Goal: Information Seeking & Learning: Learn about a topic

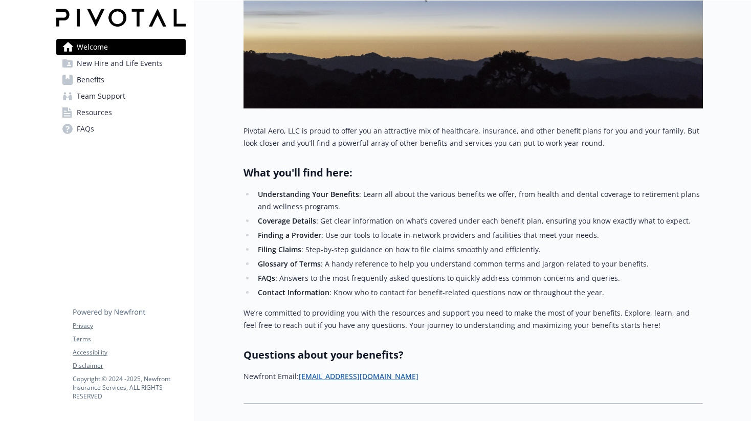
scroll to position [228, 0]
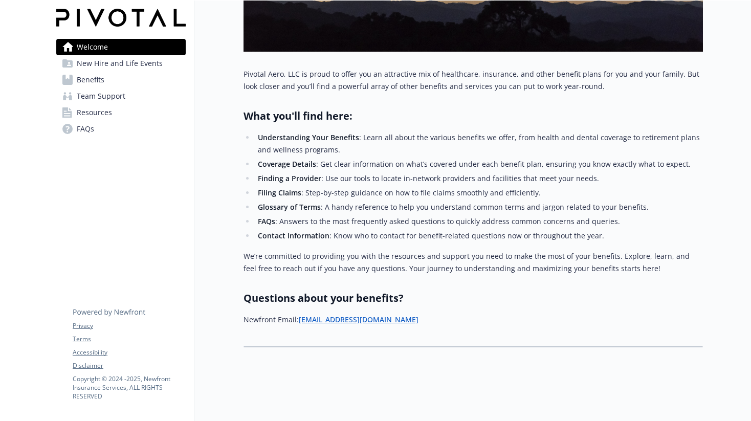
click at [99, 80] on span "Benefits" at bounding box center [91, 80] width 28 height 16
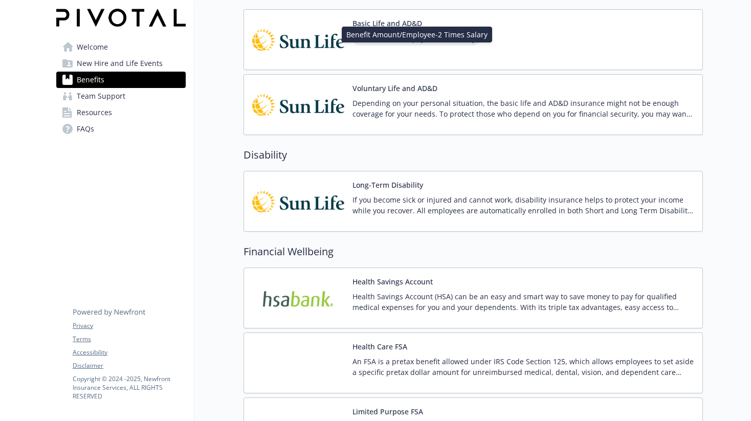
scroll to position [559, 0]
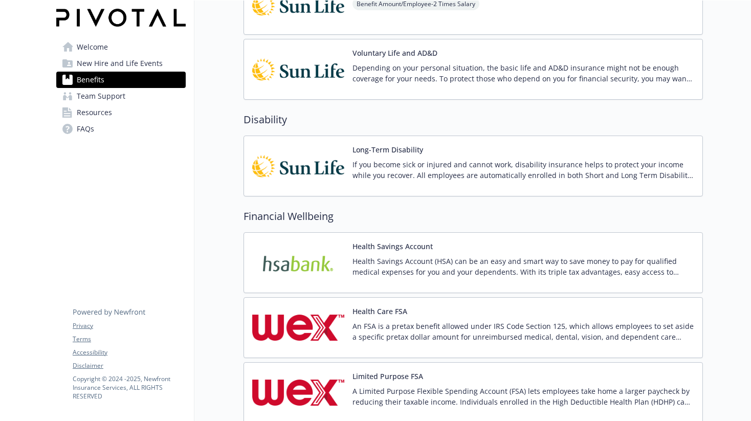
click at [317, 168] on img at bounding box center [298, 165] width 92 height 43
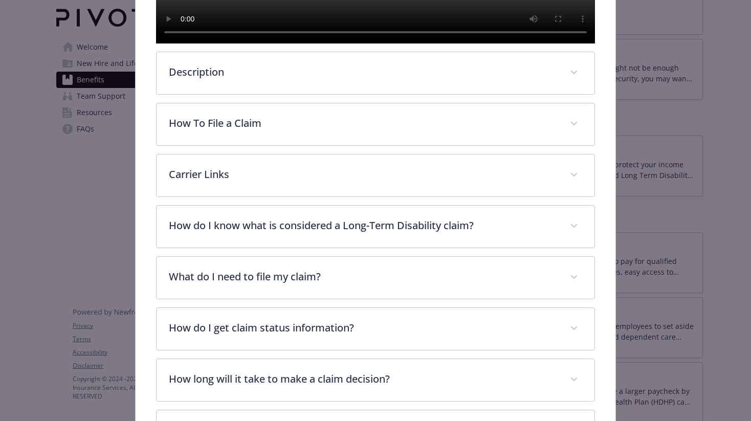
scroll to position [351, 0]
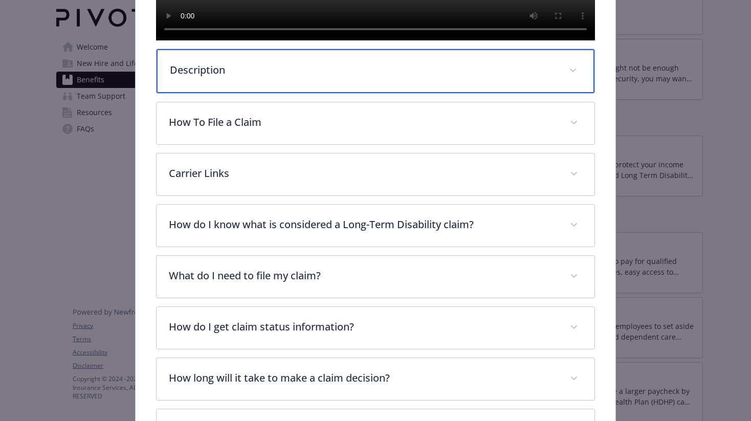
click at [338, 78] on p "Description" at bounding box center [363, 69] width 387 height 15
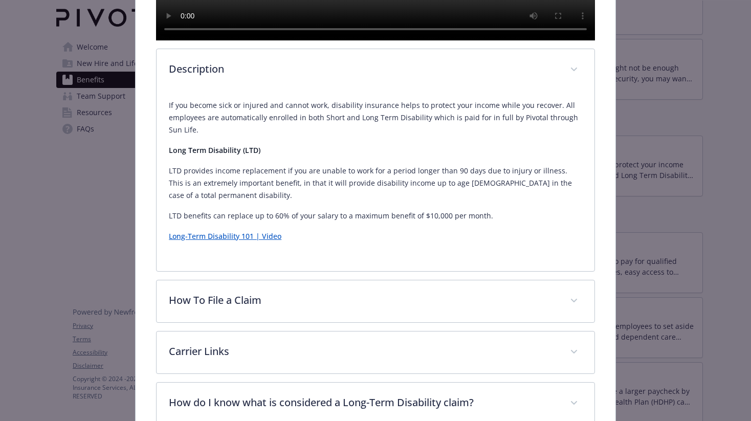
click at [297, 201] on p "LTD provides income replacement if you are unable to work for a period longer t…" at bounding box center [375, 183] width 413 height 37
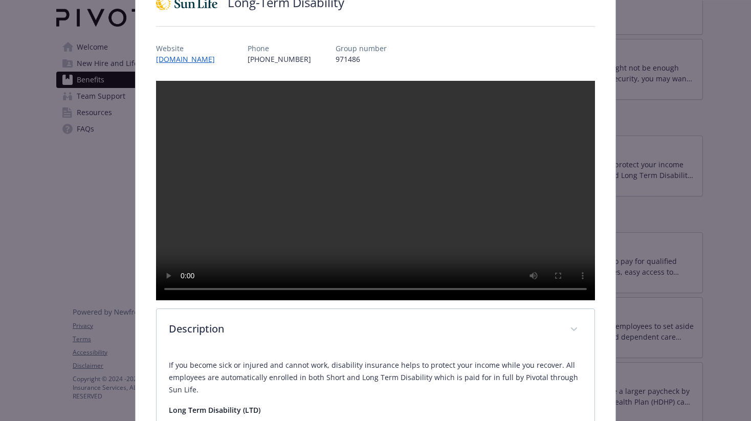
scroll to position [84, 0]
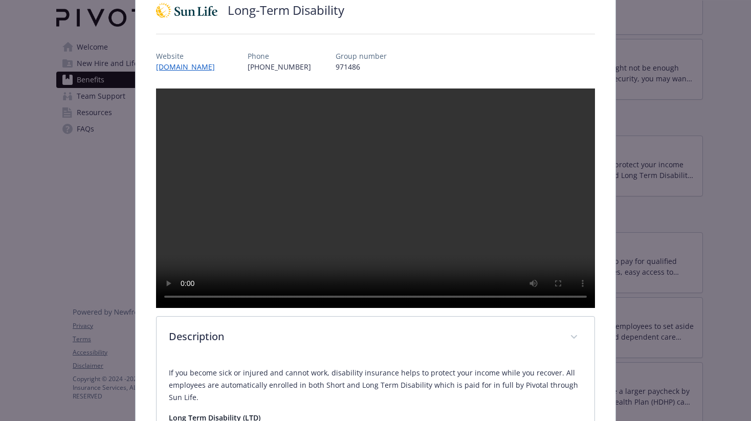
click at [306, 207] on video "details for plan Disability - Long-Term Disability - Long Term Disability (LTD)" at bounding box center [375, 197] width 439 height 219
click at [424, 244] on video "details for plan Disability - Long-Term Disability - Long Term Disability (LTD)" at bounding box center [375, 197] width 439 height 219
click at [390, 237] on video "details for plan Disability - Long-Term Disability - Long Term Disability (LTD)" at bounding box center [375, 197] width 439 height 219
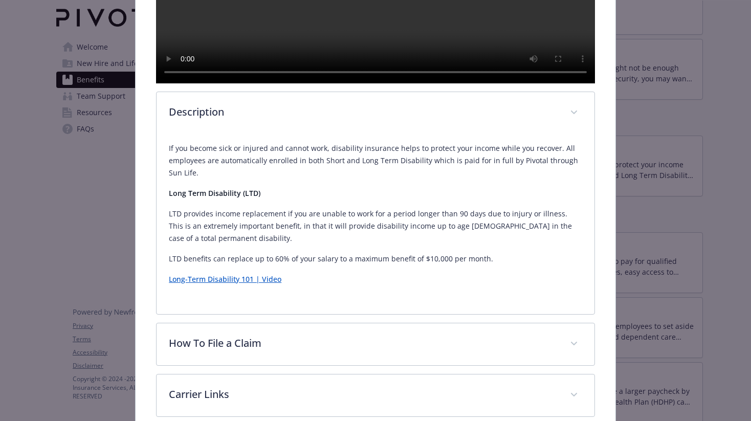
scroll to position [308, 0]
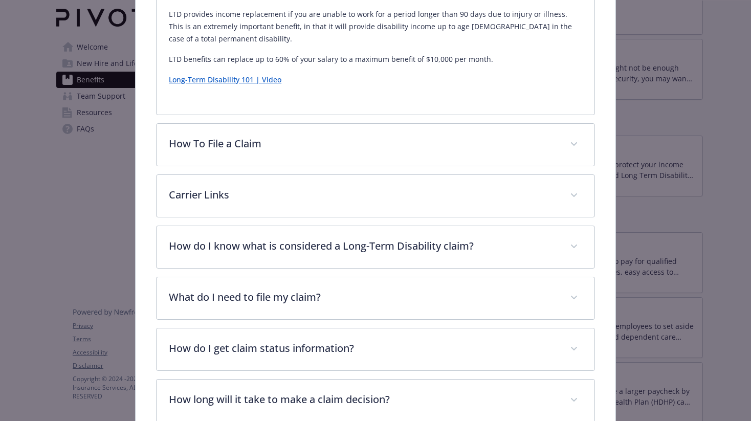
scroll to position [516, 0]
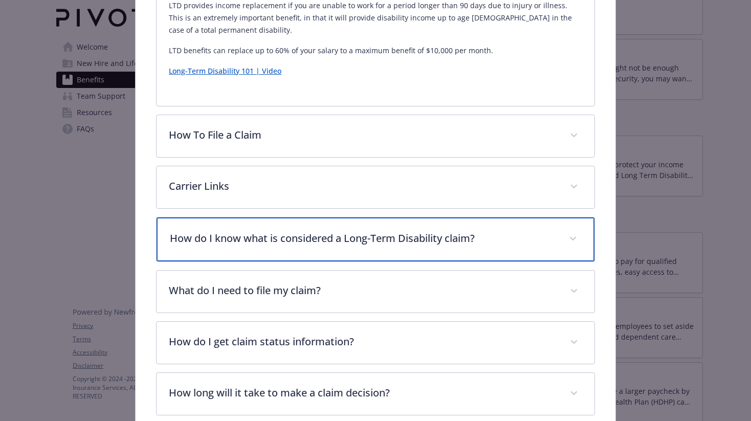
click at [293, 261] on div "How do I know what is considered a Long-Term Disability claim?" at bounding box center [375, 239] width 438 height 44
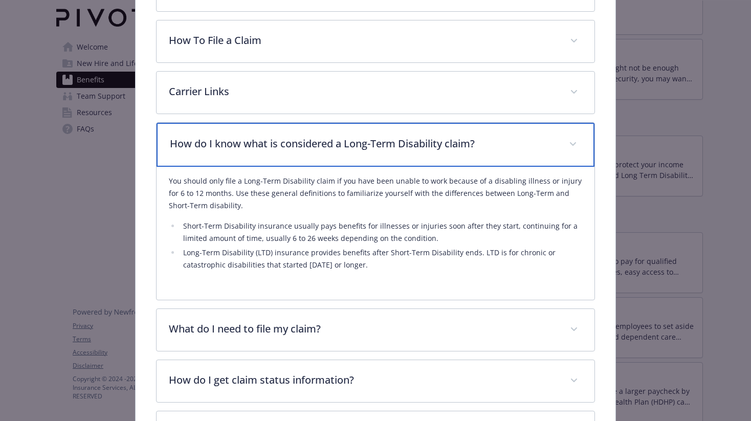
scroll to position [615, 0]
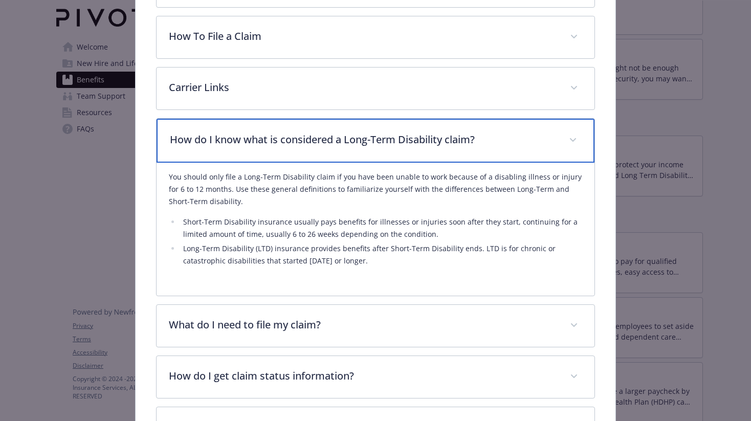
click at [325, 147] on p "How do I know what is considered a Long-Term Disability claim?" at bounding box center [363, 139] width 387 height 15
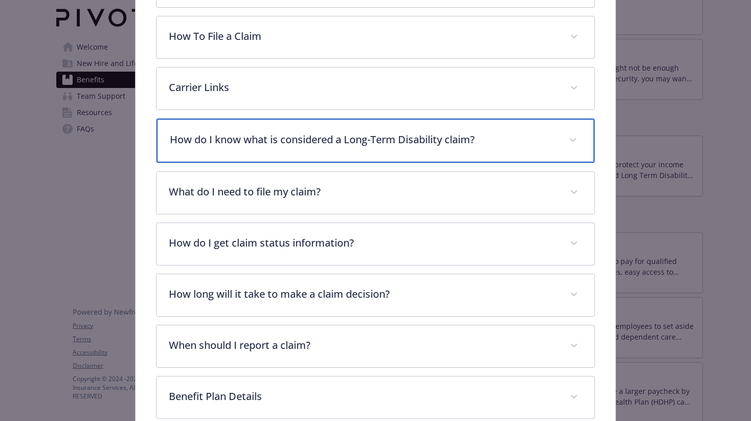
scroll to position [749, 0]
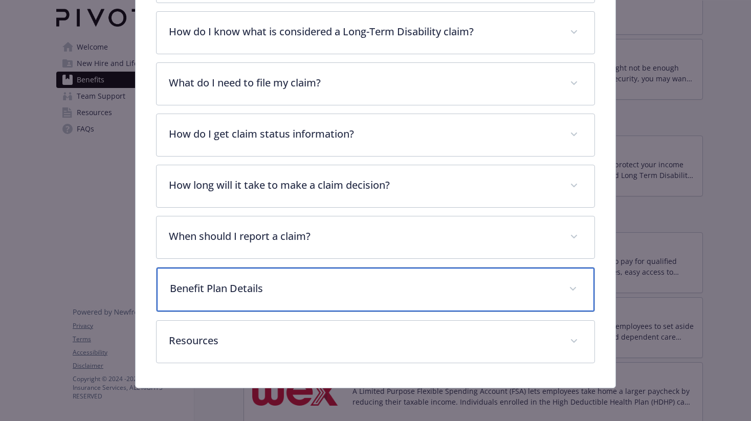
click at [280, 301] on div "Benefit Plan Details" at bounding box center [375, 289] width 438 height 44
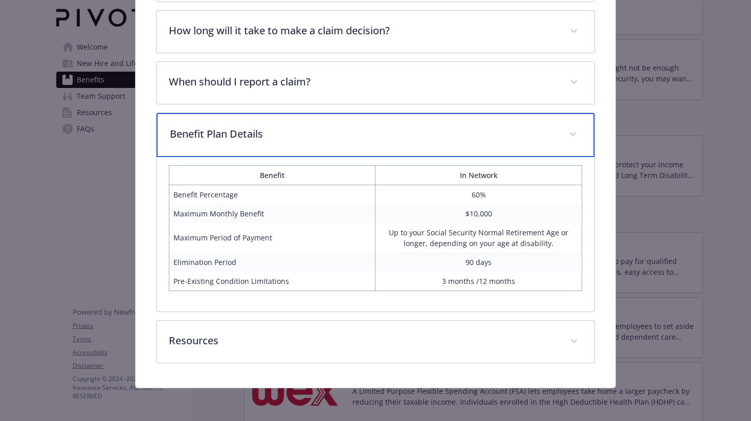
scroll to position [904, 0]
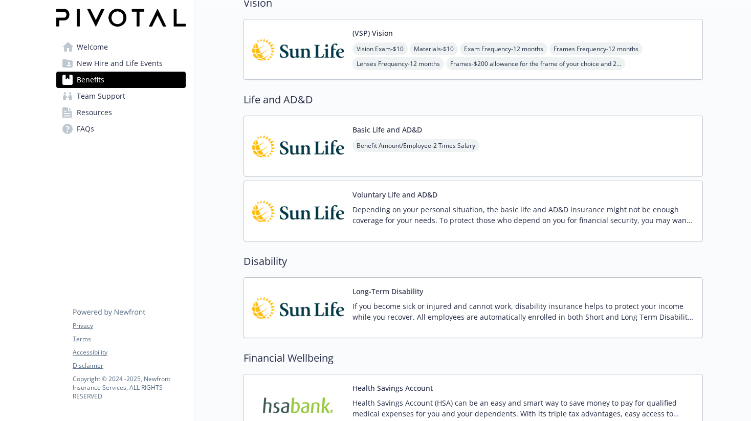
scroll to position [406, 0]
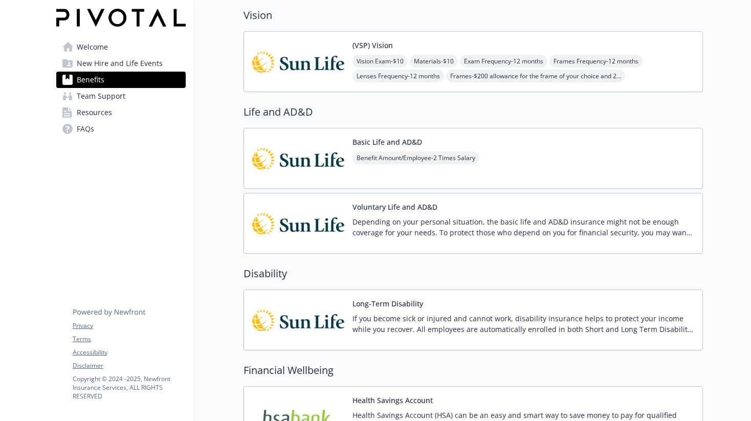
click at [552, 160] on div "Basic Life and AD&D Benefit Amount/Employee - 2 Times Salary" at bounding box center [472, 158] width 459 height 61
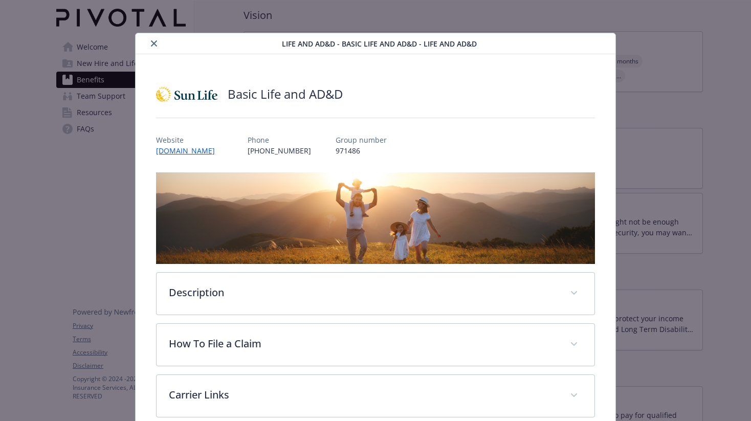
scroll to position [31, 0]
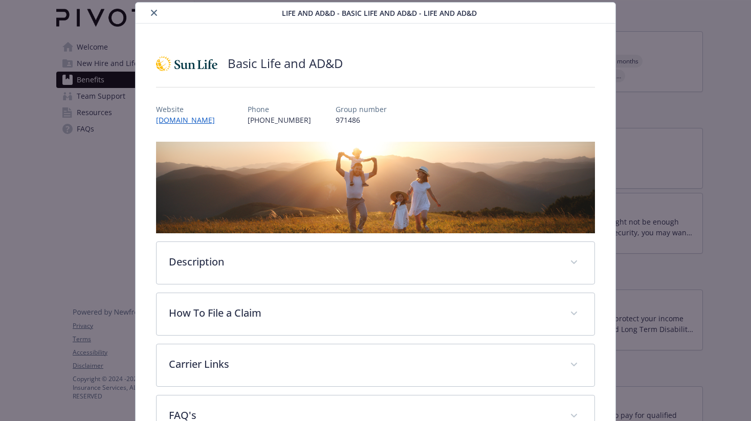
click at [335, 120] on p "971486" at bounding box center [360, 120] width 51 height 11
click at [364, 121] on p "971486" at bounding box center [360, 120] width 51 height 11
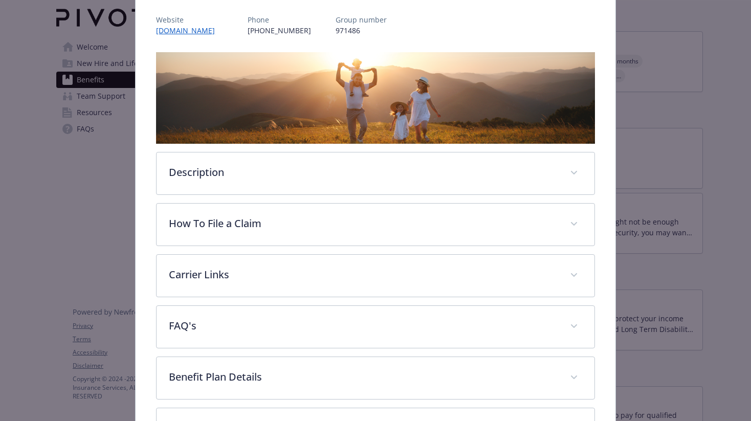
scroll to position [130, 0]
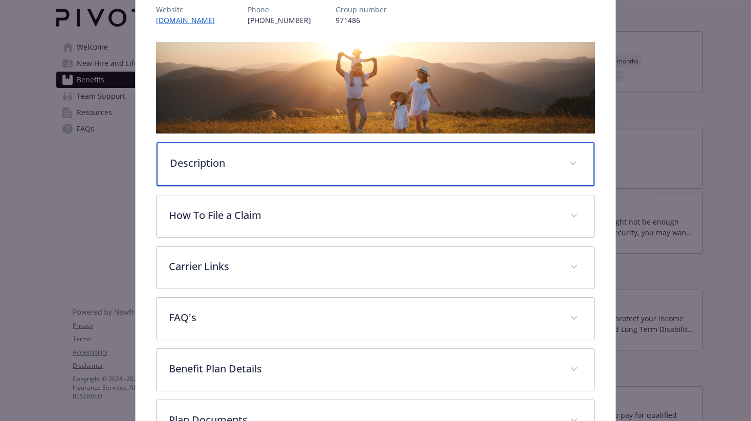
click at [298, 165] on p "Description" at bounding box center [363, 162] width 387 height 15
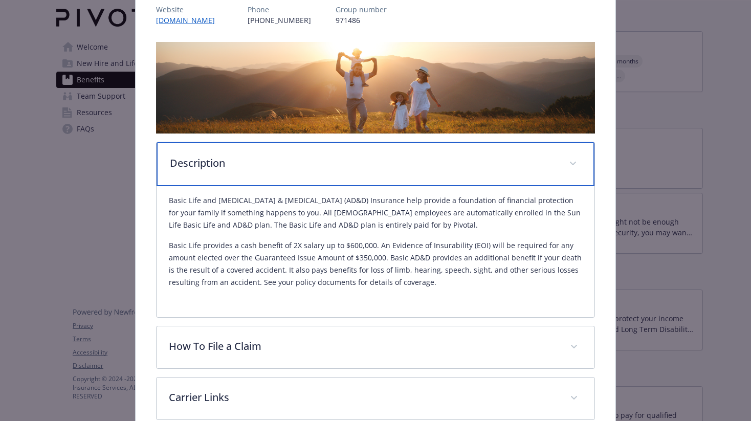
click at [313, 164] on p "Description" at bounding box center [363, 162] width 387 height 15
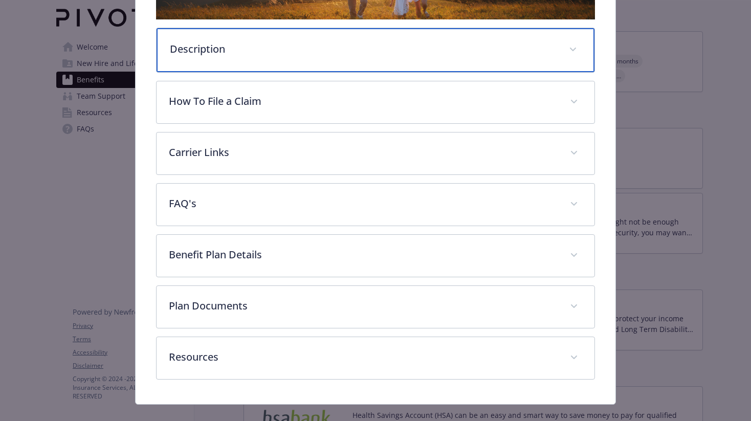
scroll to position [260, 0]
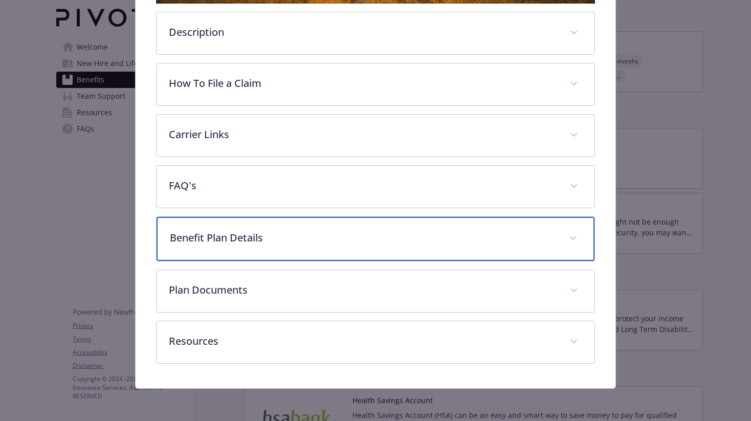
click at [269, 228] on div "Benefit Plan Details" at bounding box center [375, 239] width 438 height 44
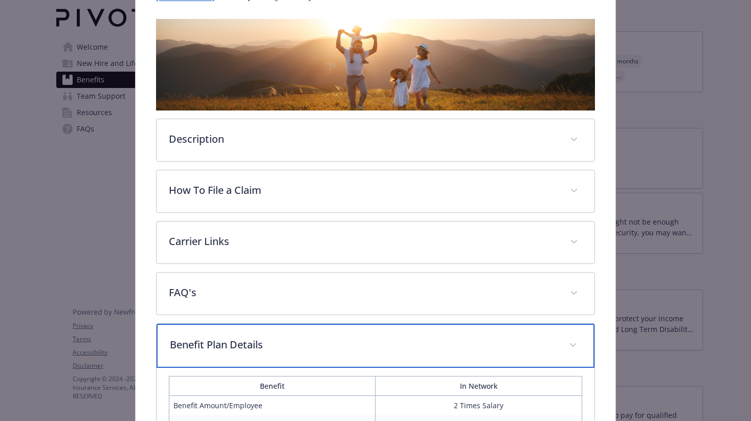
scroll to position [0, 0]
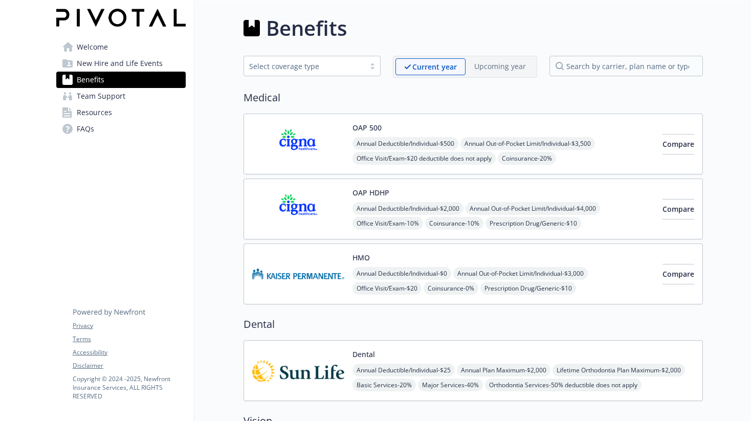
click at [404, 97] on h2 "Medical" at bounding box center [472, 97] width 459 height 15
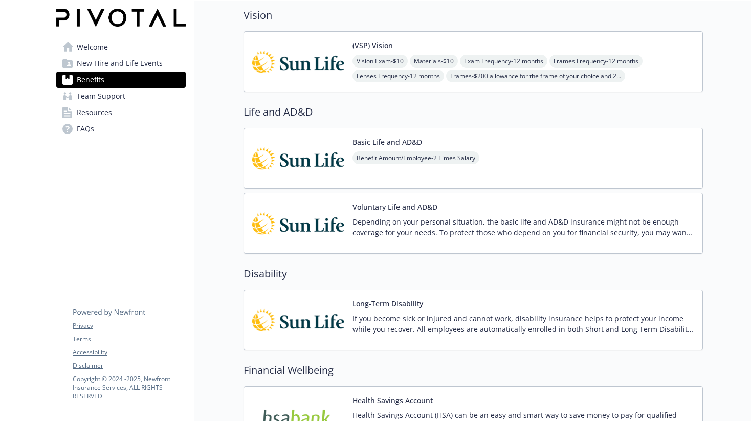
scroll to position [414, 0]
